Goal: Navigation & Orientation: Find specific page/section

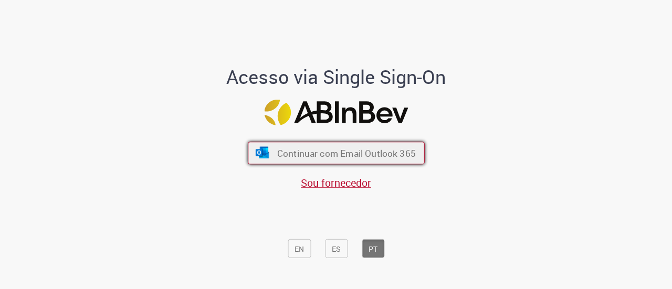
click at [385, 158] on font "Continuar com Email Outlook 365" at bounding box center [345, 153] width 139 height 12
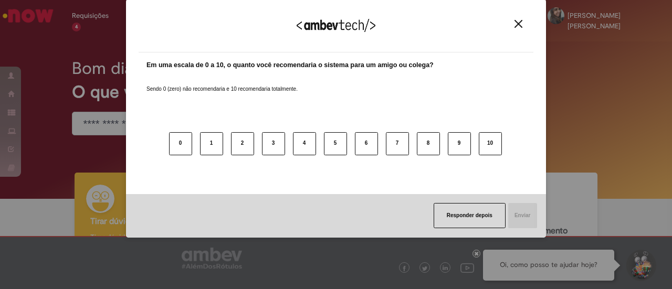
click at [38, 76] on div "Agradecemos seu feedback! Em uma escala de 0 a 10, o quanto você recomendaria o…" at bounding box center [336, 144] width 672 height 289
click at [519, 24] on img "Close" at bounding box center [518, 24] width 8 height 8
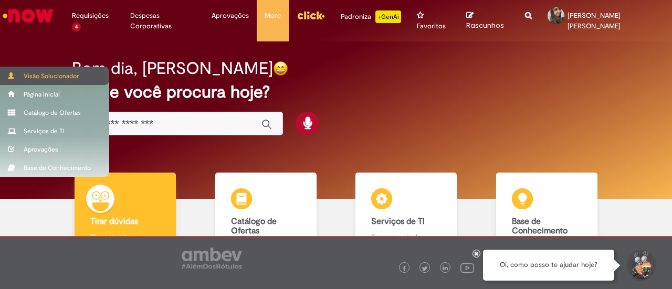
click at [16, 75] on div "Visão Solucionador" at bounding box center [54, 76] width 109 height 18
